Goal: Information Seeking & Learning: Find specific fact

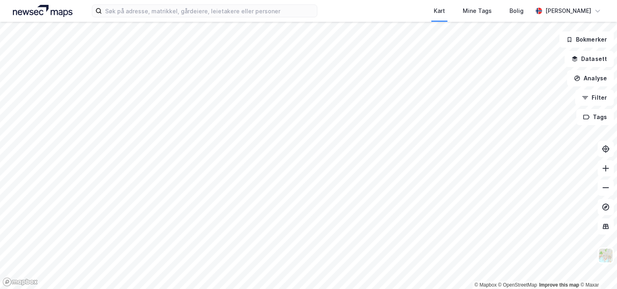
click at [280, 288] on html "Kart Mine Tags Bolig [PERSON_NAME] © Mapbox © OpenStreetMap Improve this map © …" at bounding box center [308, 144] width 617 height 289
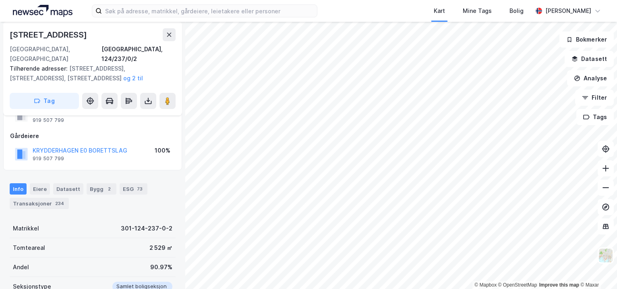
scroll to position [81, 0]
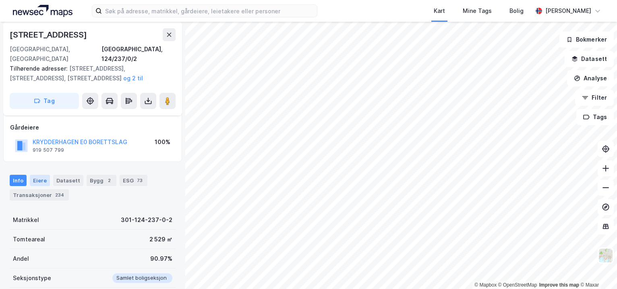
click at [39, 174] on div "Eiere" at bounding box center [40, 179] width 20 height 11
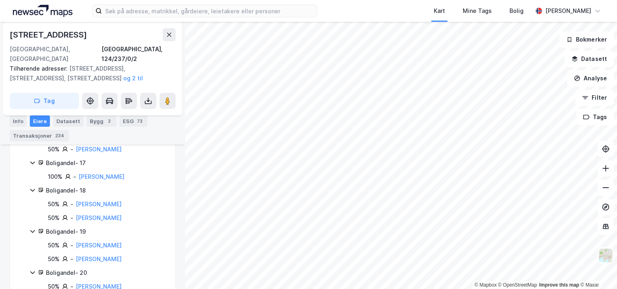
scroll to position [846, 0]
click at [46, 139] on div "Transaksjoner 234" at bounding box center [39, 135] width 59 height 11
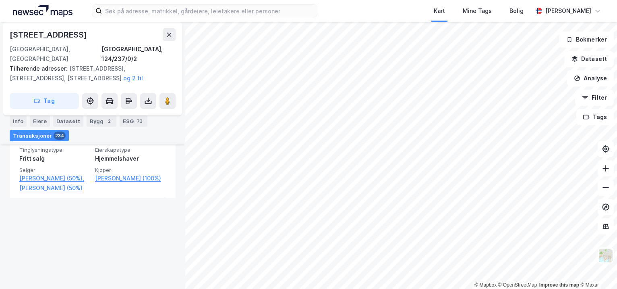
scroll to position [833, 0]
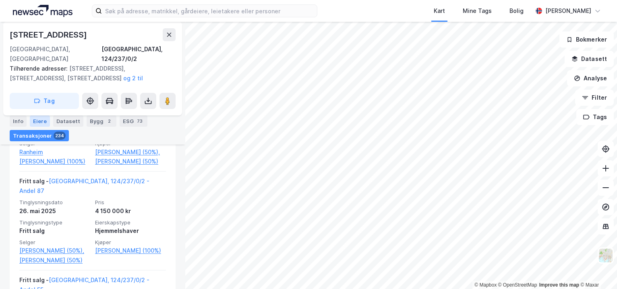
click at [42, 120] on div "Eiere" at bounding box center [40, 120] width 20 height 11
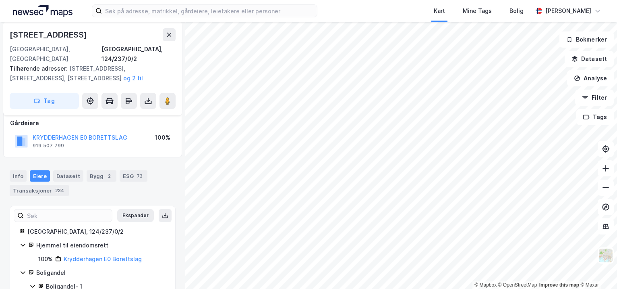
scroll to position [121, 0]
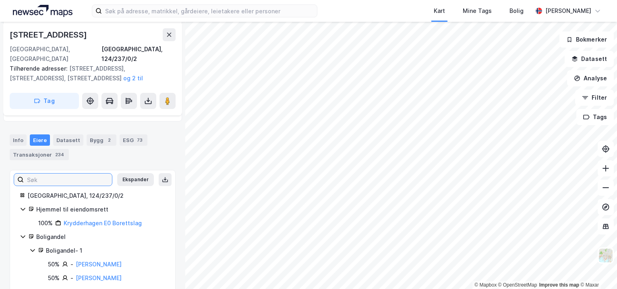
click at [67, 173] on input at bounding box center [68, 179] width 88 height 12
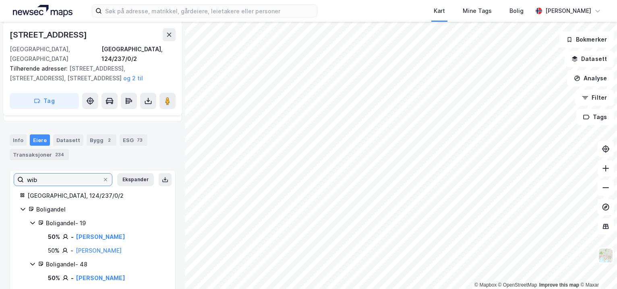
scroll to position [98, 0]
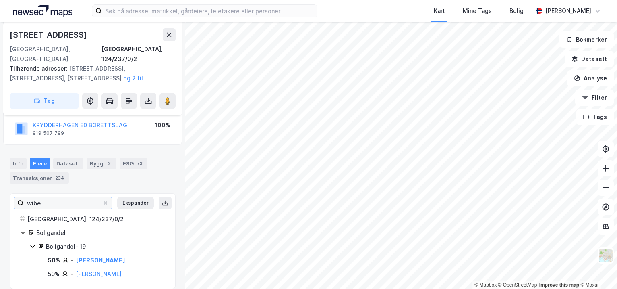
type input "wibe"
click at [73, 241] on div "Boligandel - 19" at bounding box center [106, 246] width 120 height 10
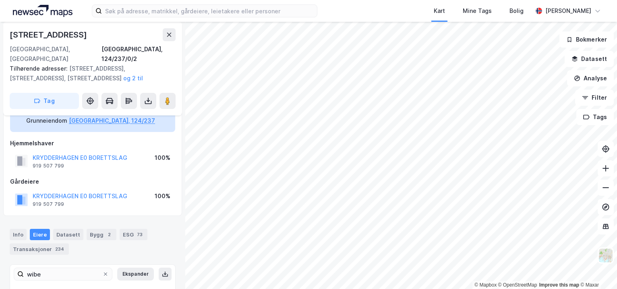
scroll to position [33, 0]
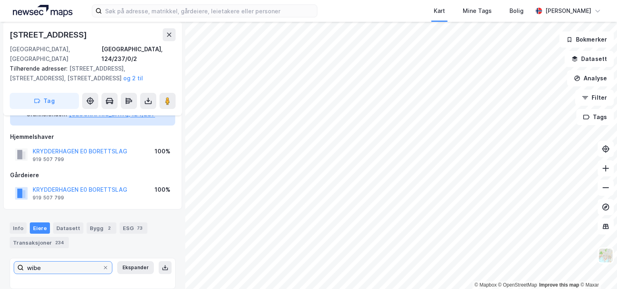
click at [71, 261] on input "wibe" at bounding box center [63, 267] width 79 height 12
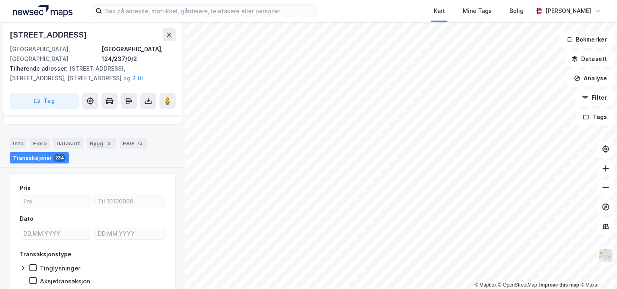
scroll to position [143, 0]
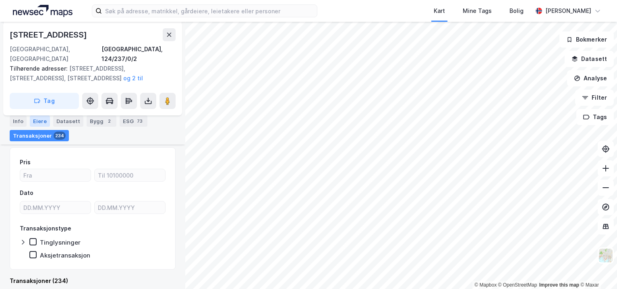
click at [42, 118] on div "Eiere" at bounding box center [40, 120] width 20 height 11
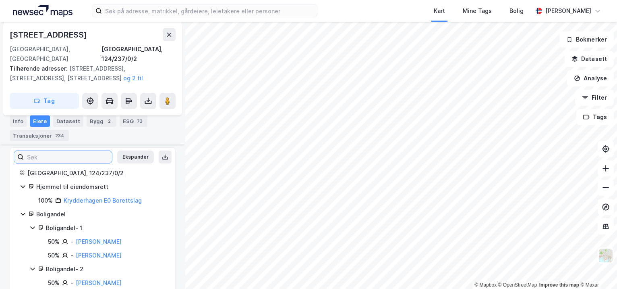
click at [85, 151] on input at bounding box center [68, 157] width 88 height 12
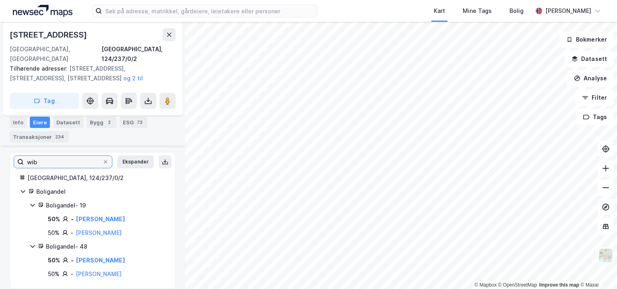
scroll to position [98, 0]
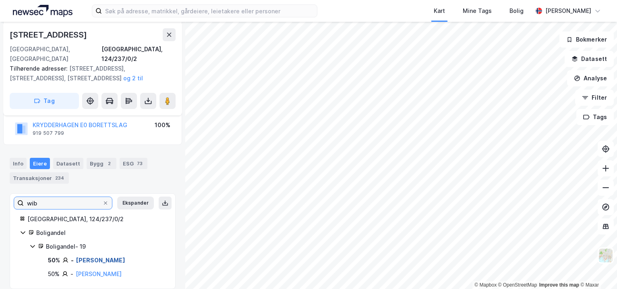
type input "wib"
click at [110, 256] on link "[PERSON_NAME]" at bounding box center [100, 259] width 49 height 7
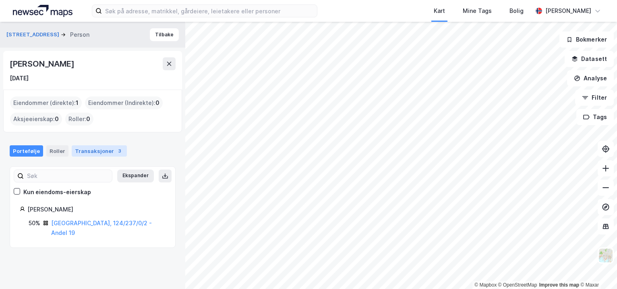
click at [99, 155] on div "Transaksjoner 3" at bounding box center [99, 150] width 55 height 11
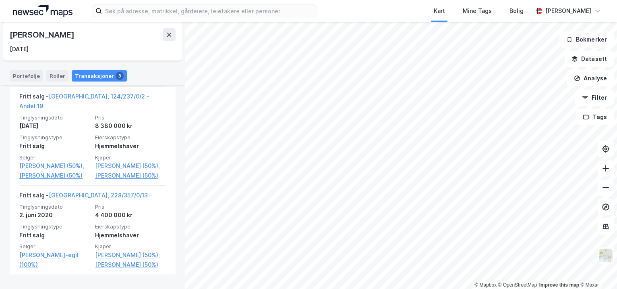
scroll to position [297, 0]
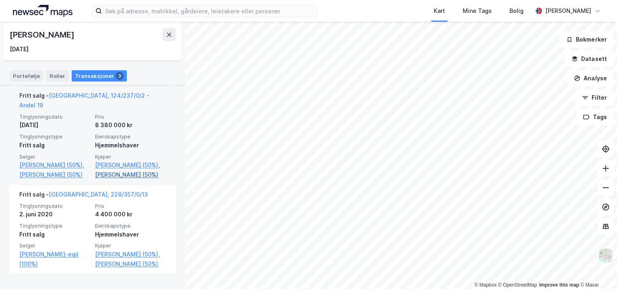
click at [117, 179] on link "[PERSON_NAME] (50%)" at bounding box center [130, 175] width 71 height 10
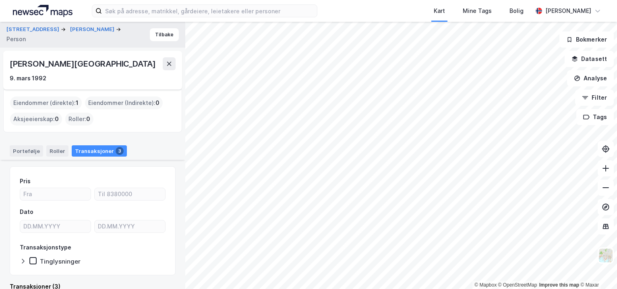
click at [46, 104] on div "Eiendommer (direkte) : 1" at bounding box center [46, 102] width 72 height 13
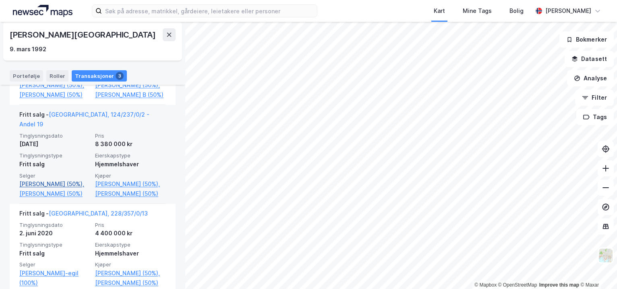
scroll to position [340, 0]
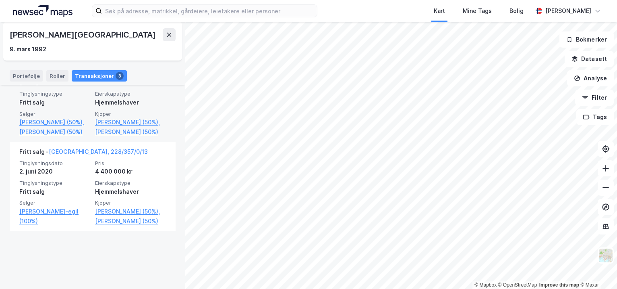
drag, startPoint x: 164, startPoint y: 166, endPoint x: 90, endPoint y: 133, distance: 80.3
click at [90, 133] on div "Fritt salg - [GEOGRAPHIC_DATA], 124/237/0/2 - Andel 19 Tinglysningsdato [DATE] …" at bounding box center [93, 92] width 166 height 99
copy div "[PERSON_NAME] (50%), [PERSON_NAME] (50%)"
click at [152, 137] on link "[PERSON_NAME] (50%)" at bounding box center [130, 132] width 71 height 10
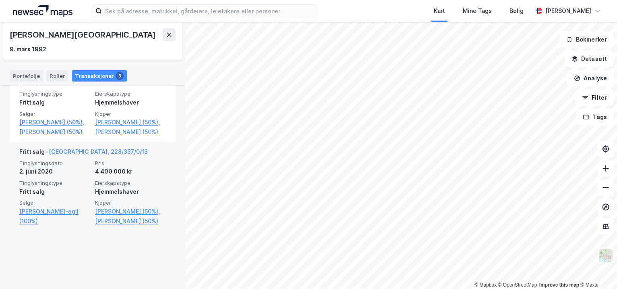
click at [148, 176] on div "4 400 000 kr" at bounding box center [130, 171] width 71 height 10
drag, startPoint x: 153, startPoint y: 276, endPoint x: 93, endPoint y: 262, distance: 62.0
click at [93, 231] on div "Fritt salg - [GEOGRAPHIC_DATA], 228/357/0/13 Tinglysningsdato [DATE] Pris 4 400…" at bounding box center [92, 186] width 147 height 89
copy link "[PERSON_NAME] (50%)"
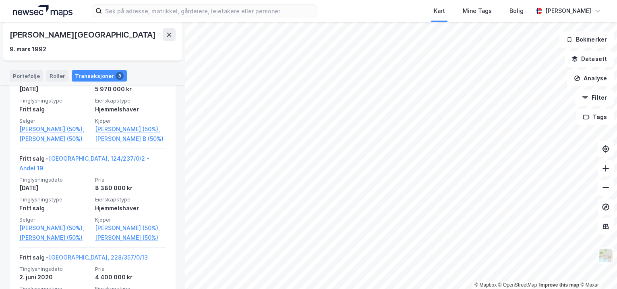
scroll to position [242, 0]
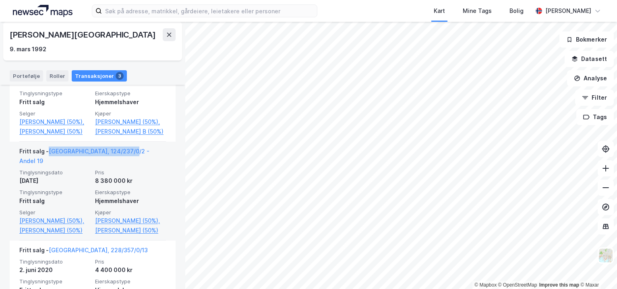
drag, startPoint x: 145, startPoint y: 172, endPoint x: 50, endPoint y: 174, distance: 94.7
click at [50, 169] on div "Fritt salg - [GEOGRAPHIC_DATA], 124/237/0/2 - Andel 19" at bounding box center [92, 157] width 147 height 23
copy link "[GEOGRAPHIC_DATA], 124/237/0/2 - Andel 19"
